Goal: Task Accomplishment & Management: Manage account settings

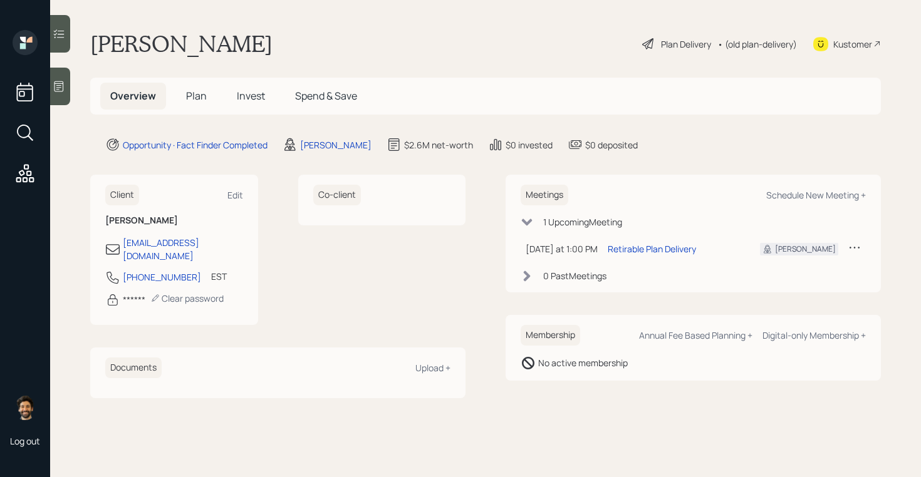
click at [188, 97] on span "Plan" at bounding box center [196, 96] width 21 height 14
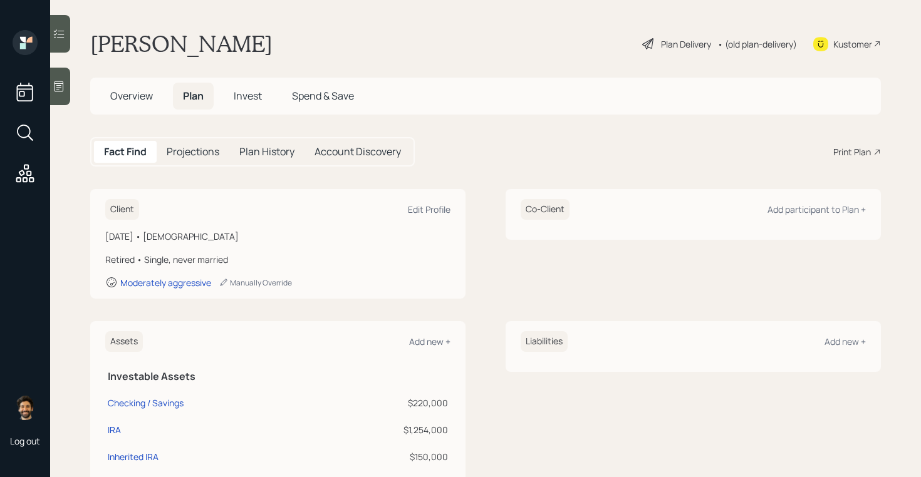
click at [852, 153] on div "Print Plan" at bounding box center [852, 151] width 38 height 13
click at [133, 89] on span "Overview" at bounding box center [131, 96] width 43 height 14
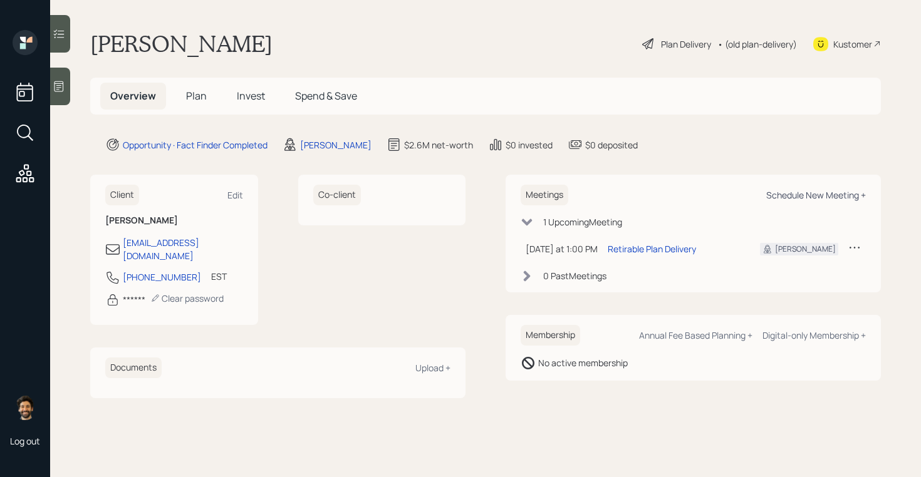
click at [790, 194] on div "Schedule New Meeting +" at bounding box center [816, 195] width 100 height 12
select select "f14b762f-c7c2-4b89-9227-8fa891345eea"
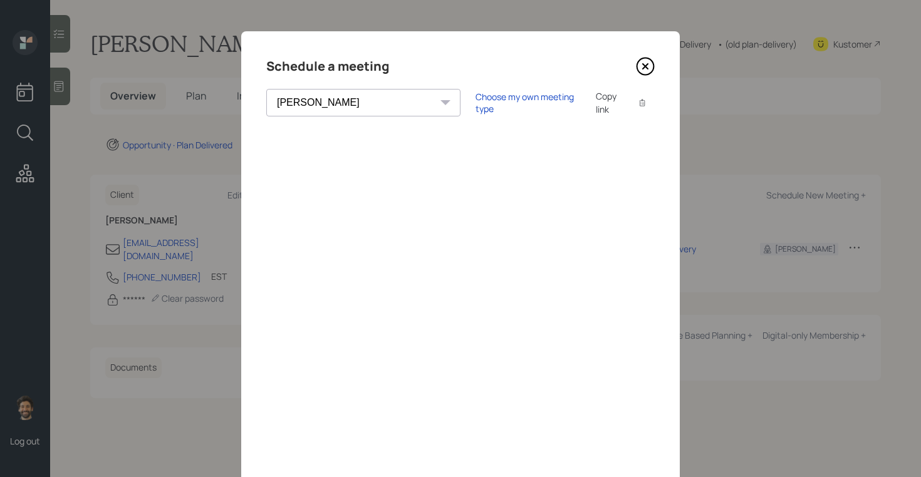
click at [641, 66] on icon at bounding box center [645, 66] width 19 height 19
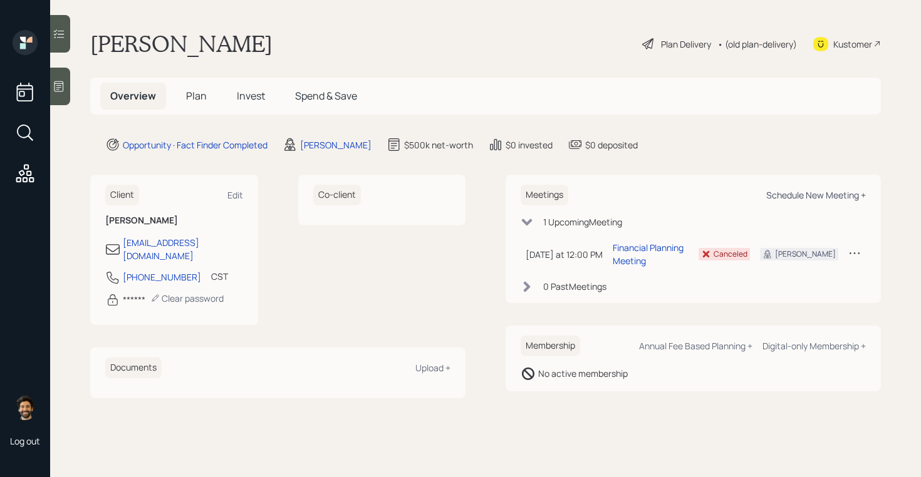
click at [794, 196] on div "Schedule New Meeting +" at bounding box center [816, 195] width 100 height 12
select select "bffa7908-1b2a-4c79-9bb6-f0ec9aed22d3"
